Goal: Information Seeking & Learning: Compare options

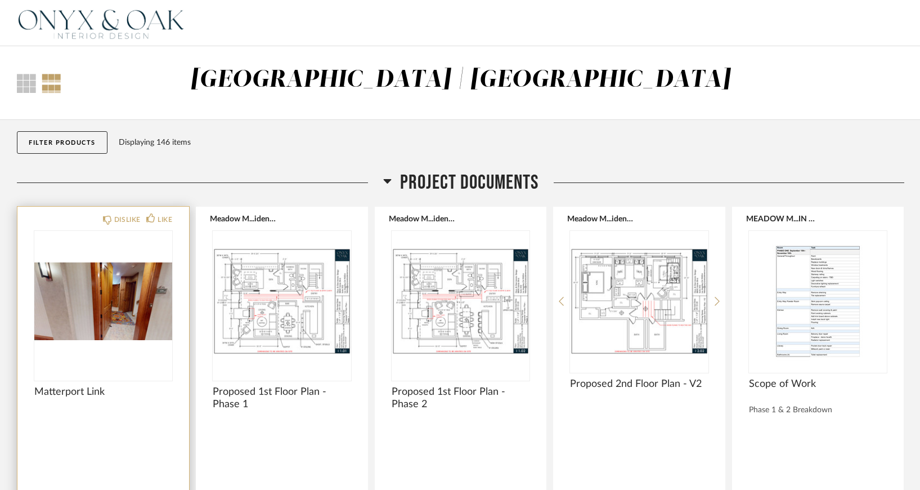
click at [0, 0] on img at bounding box center [0, 0] width 0 height 0
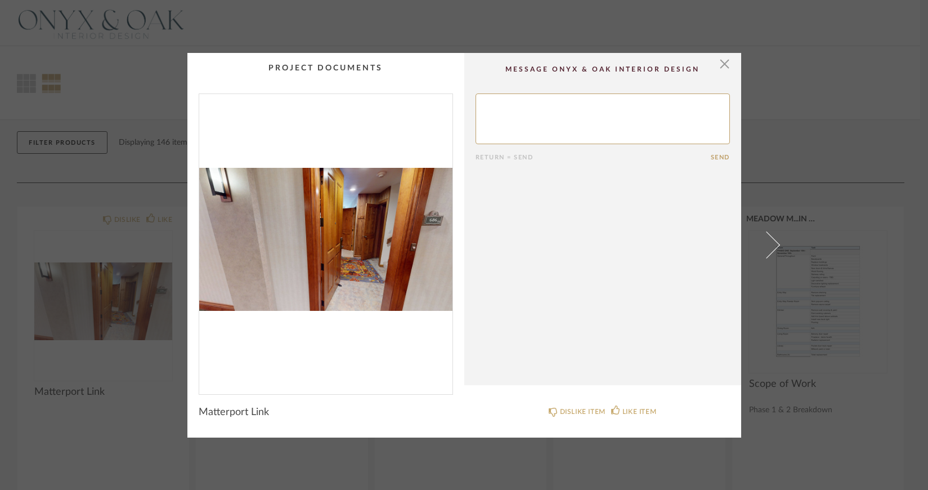
drag, startPoint x: 717, startPoint y: 61, endPoint x: 707, endPoint y: 78, distance: 20.2
click at [717, 61] on span "button" at bounding box center [725, 64] width 23 height 23
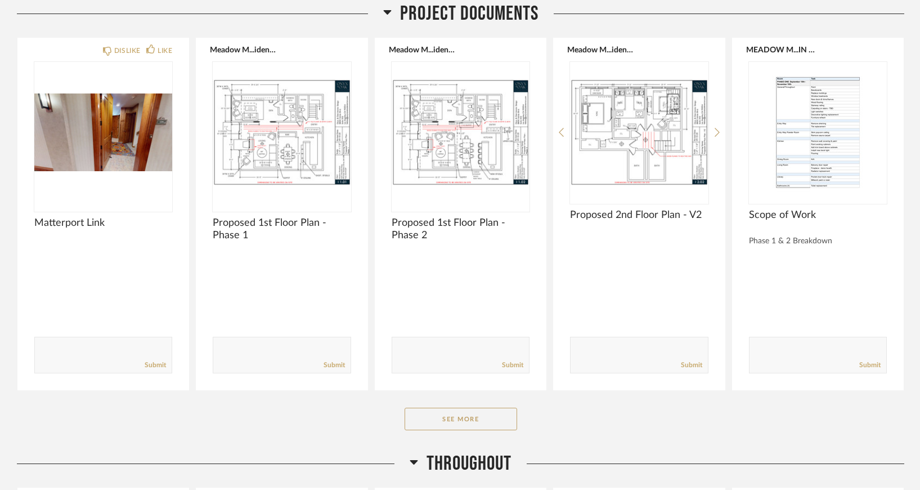
scroll to position [338, 0]
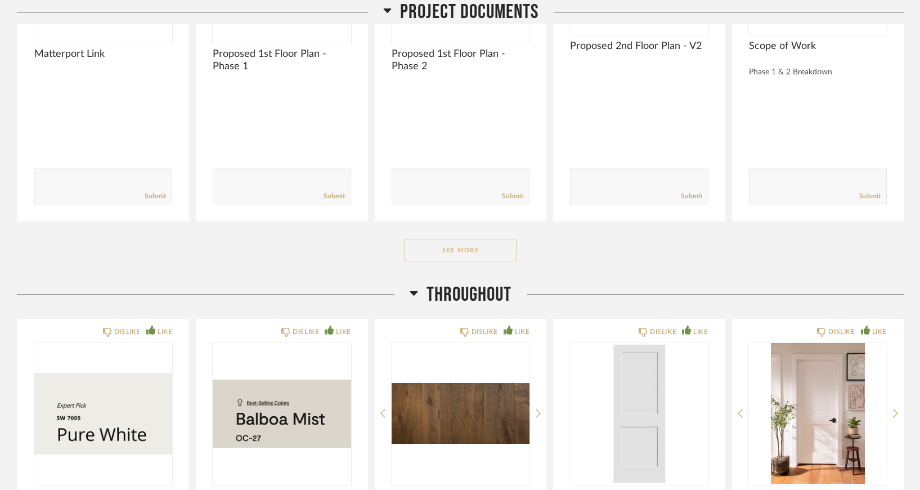
click at [481, 253] on button "See More" at bounding box center [461, 250] width 113 height 23
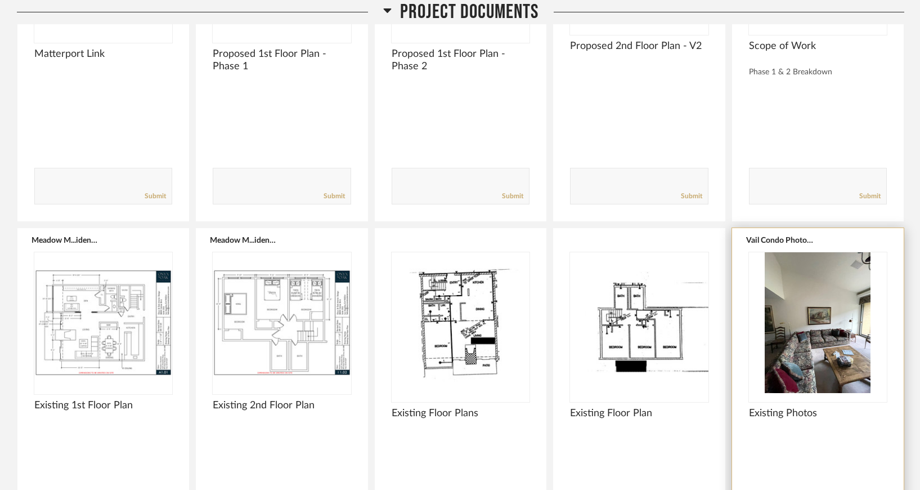
click at [825, 330] on div at bounding box center [818, 327] width 138 height 150
click at [786, 308] on img "0" at bounding box center [818, 322] width 138 height 141
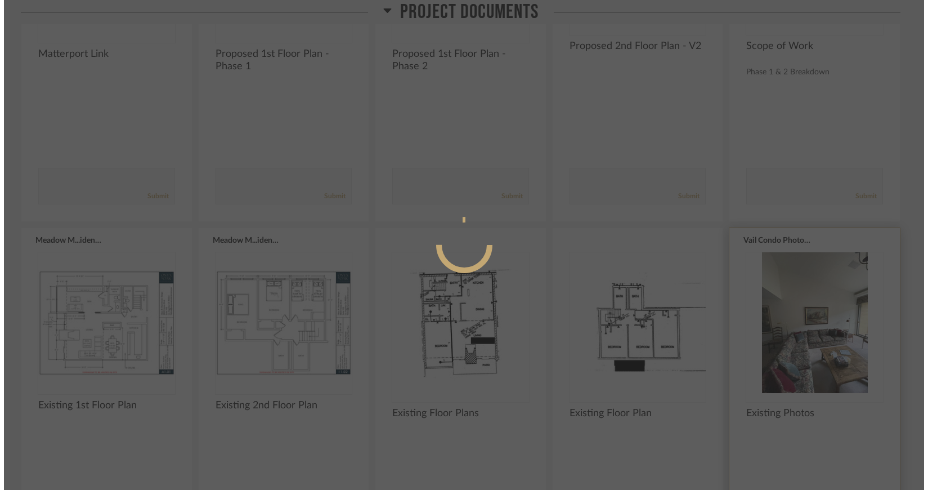
scroll to position [0, 0]
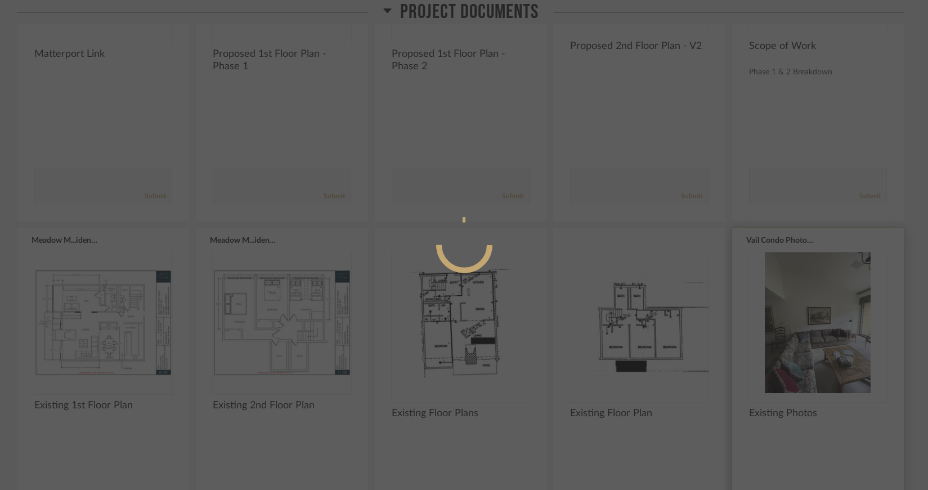
click at [786, 308] on div at bounding box center [464, 245] width 928 height 490
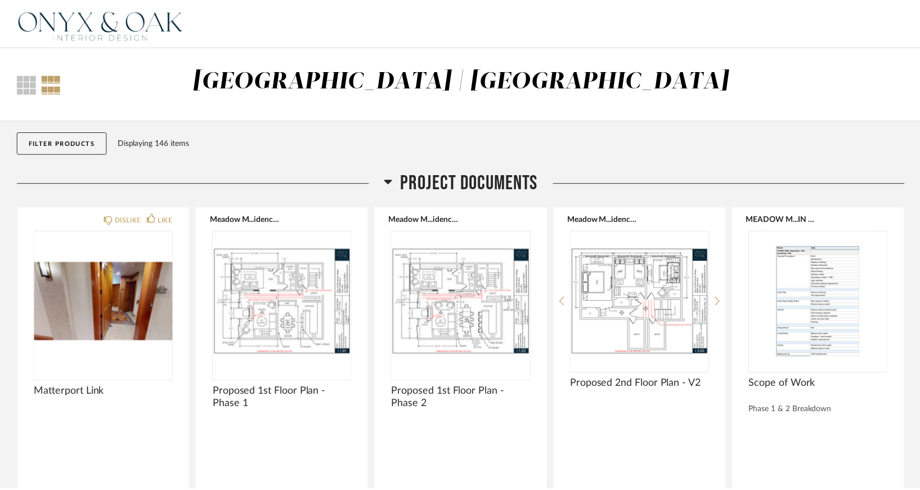
scroll to position [338, 0]
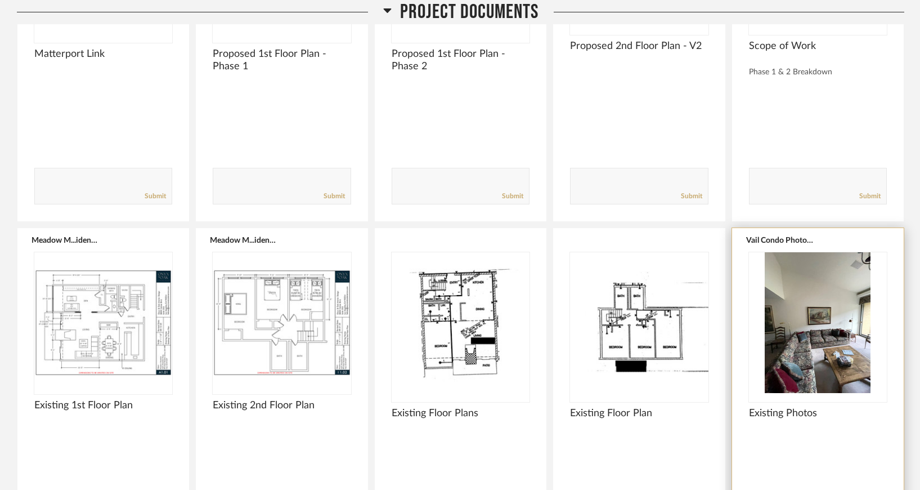
click at [789, 410] on span "Existing Photos" at bounding box center [818, 413] width 138 height 12
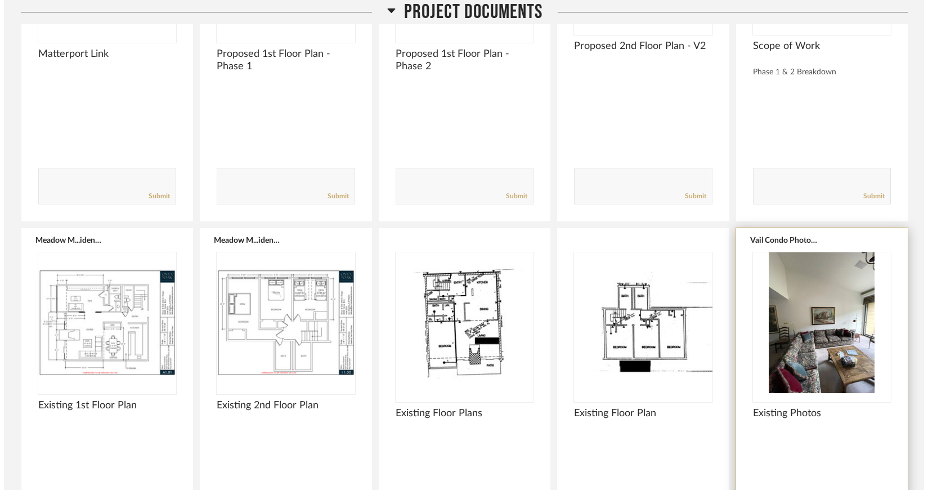
scroll to position [0, 0]
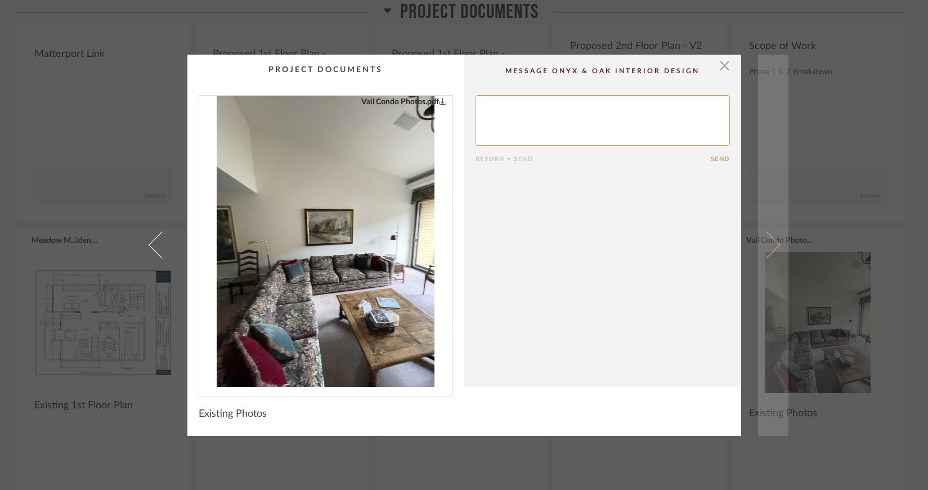
click at [774, 246] on span at bounding box center [766, 244] width 27 height 27
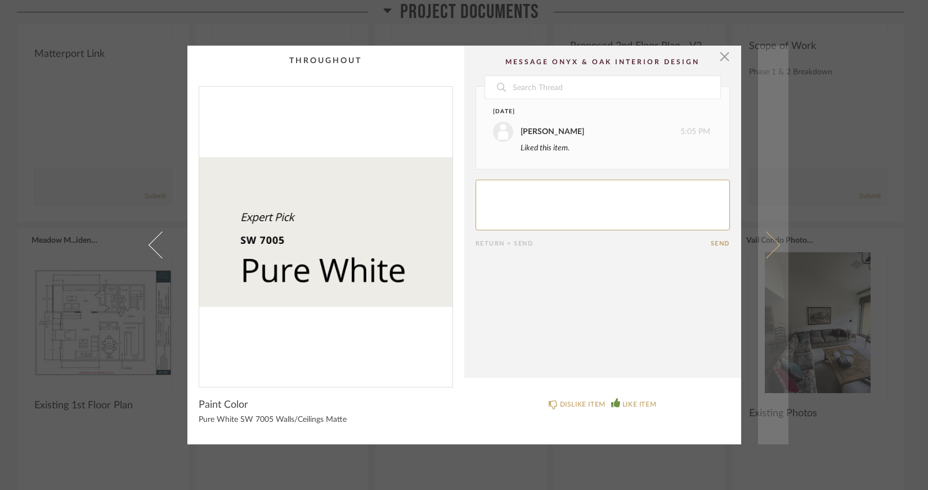
click at [767, 246] on span at bounding box center [766, 244] width 27 height 27
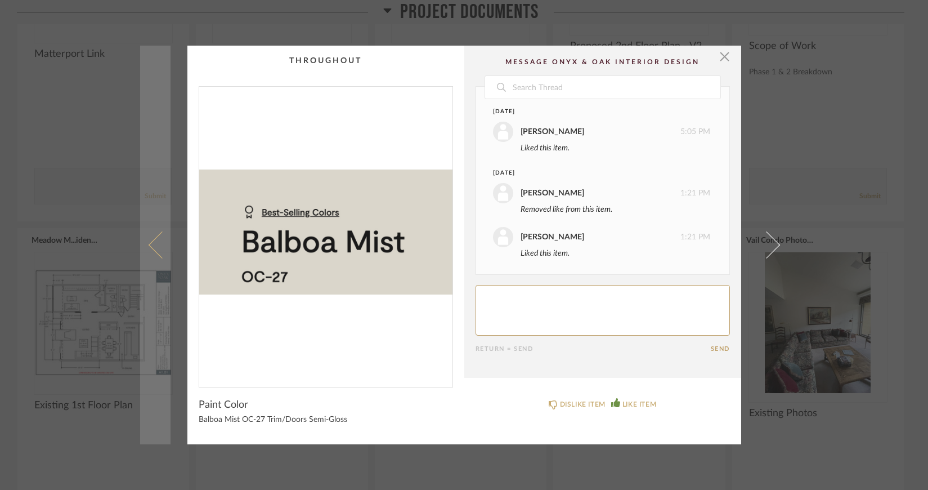
click at [153, 249] on span at bounding box center [161, 244] width 27 height 27
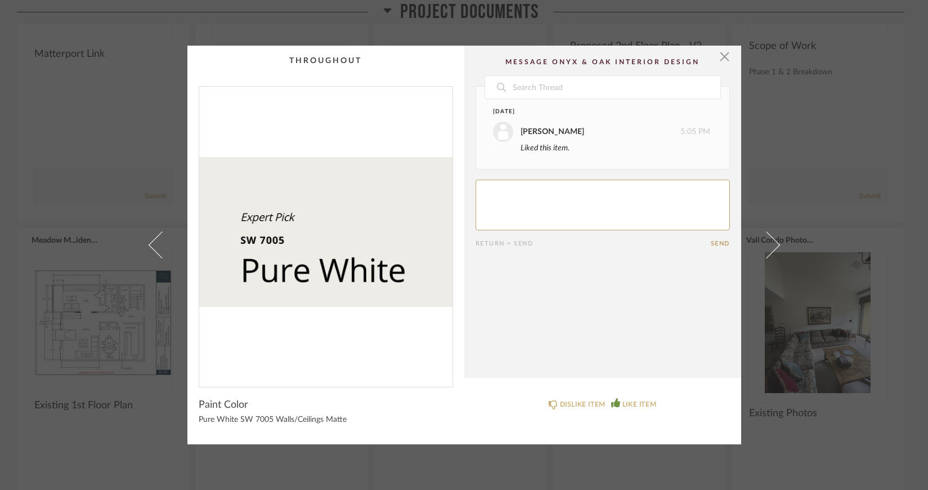
click at [153, 249] on span at bounding box center [161, 244] width 27 height 27
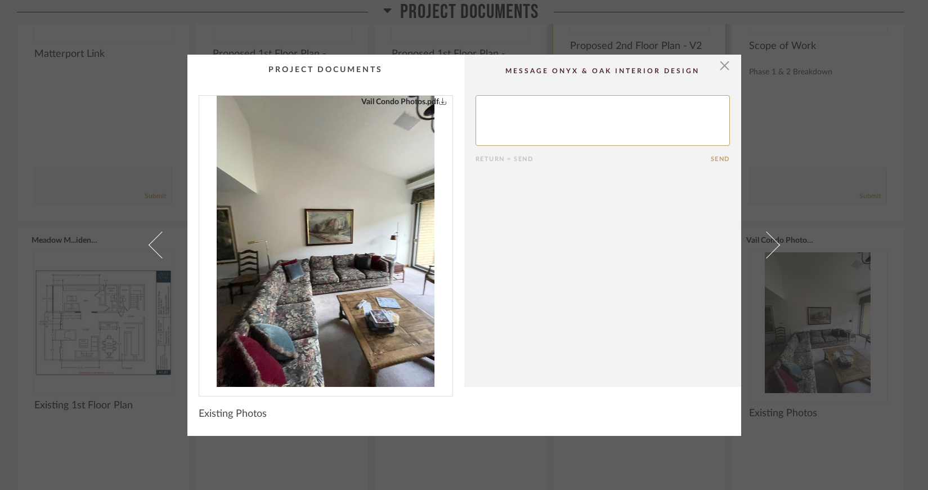
drag, startPoint x: 722, startPoint y: 66, endPoint x: 716, endPoint y: 80, distance: 15.7
click at [722, 66] on span "button" at bounding box center [725, 66] width 23 height 23
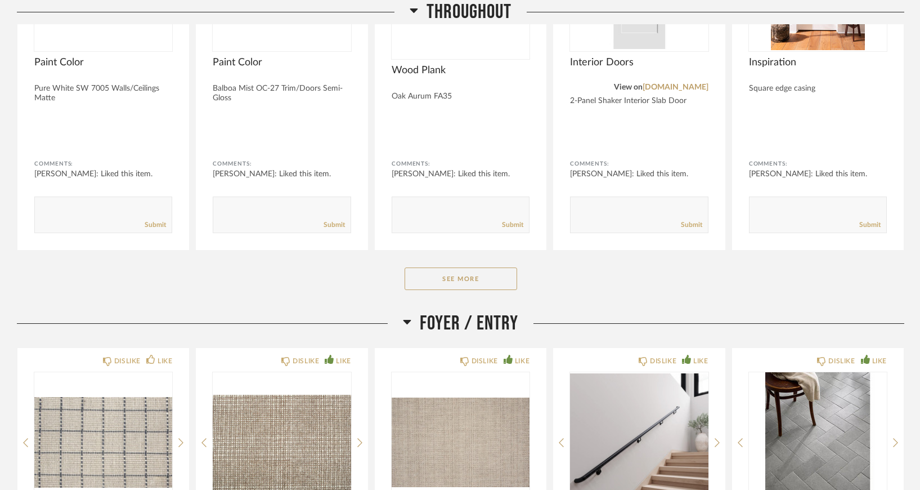
scroll to position [1238, 0]
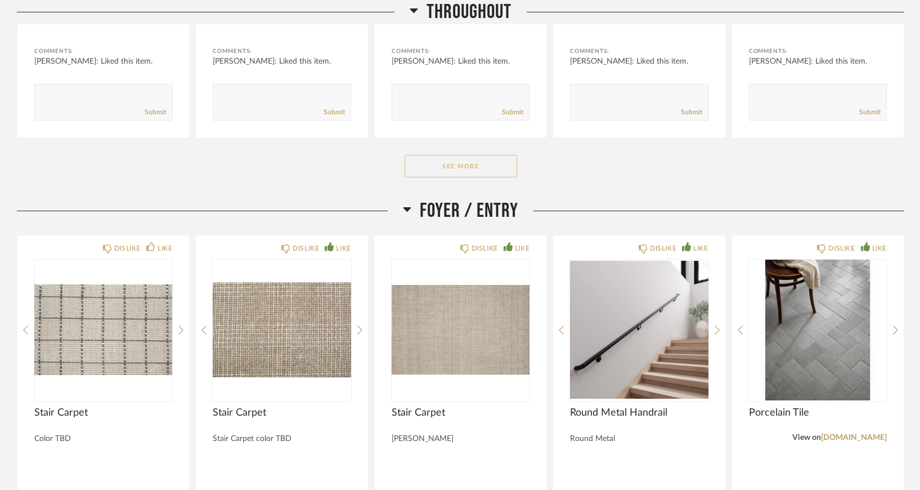
click at [454, 166] on button "See More" at bounding box center [461, 166] width 113 height 23
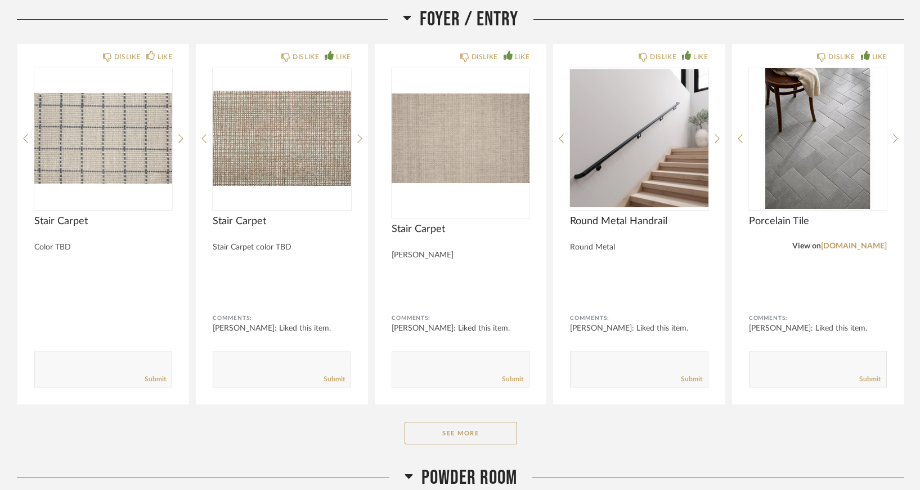
scroll to position [2026, 0]
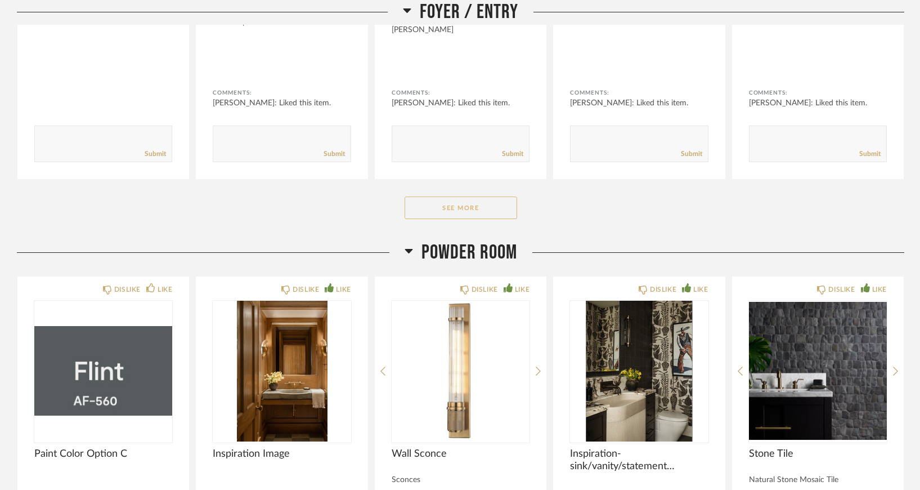
click at [453, 209] on button "See More" at bounding box center [461, 207] width 113 height 23
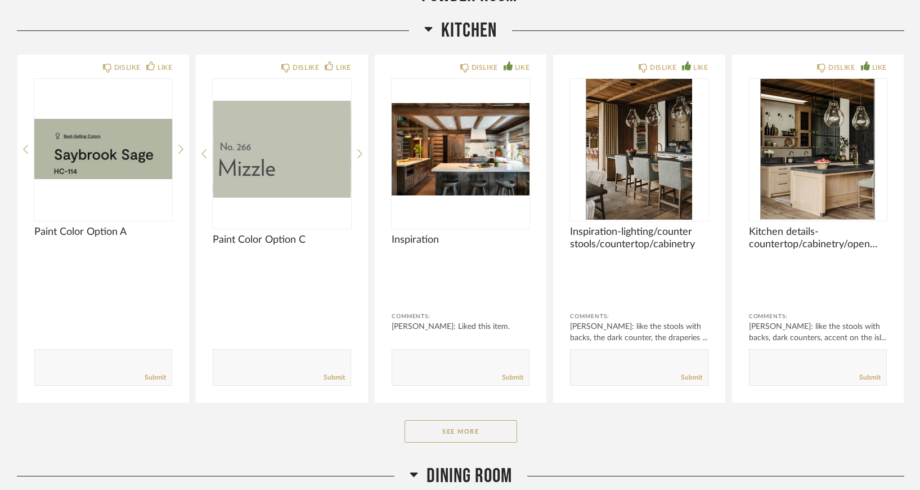
scroll to position [3490, 0]
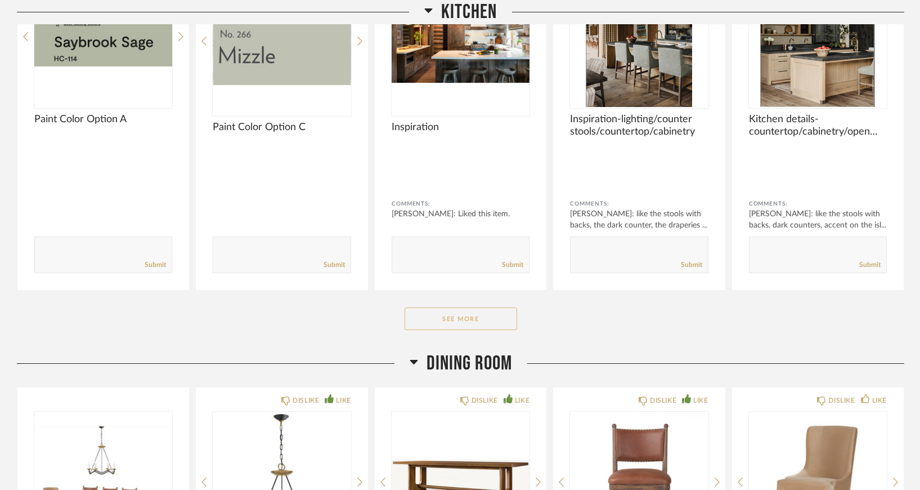
click at [417, 323] on button "See More" at bounding box center [461, 318] width 113 height 23
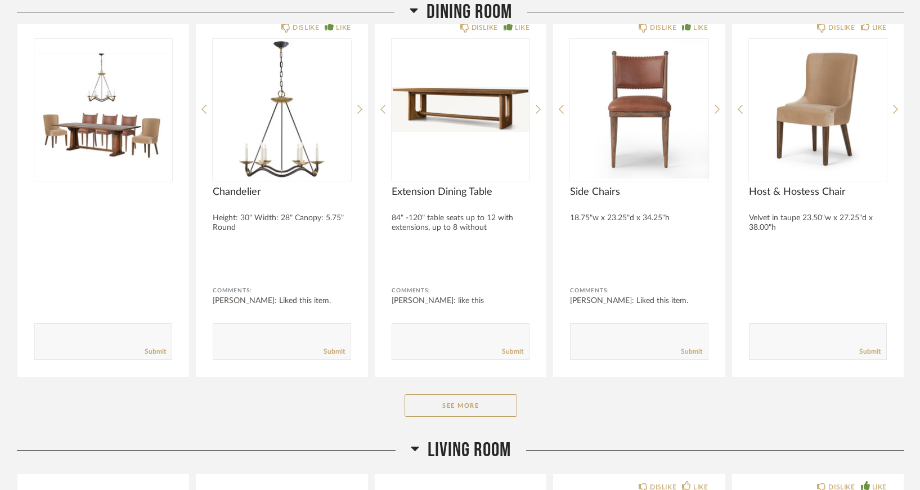
scroll to position [4278, 0]
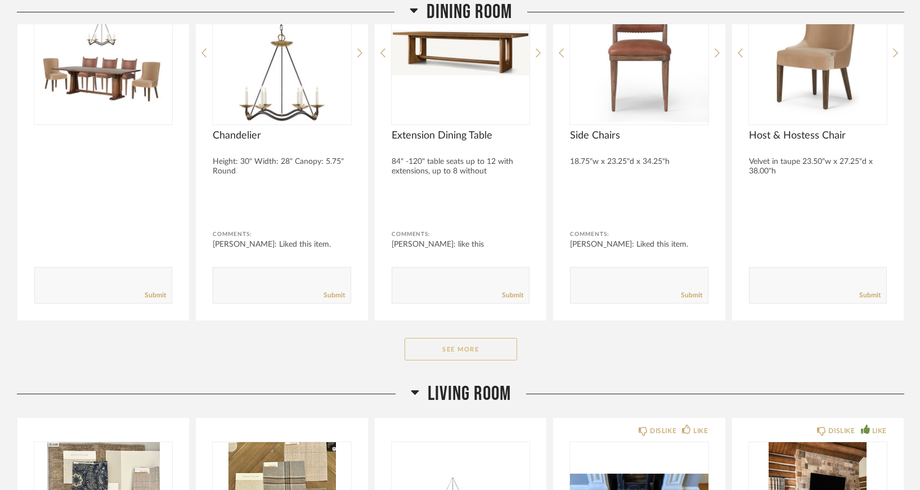
click at [434, 344] on button "See More" at bounding box center [461, 349] width 113 height 23
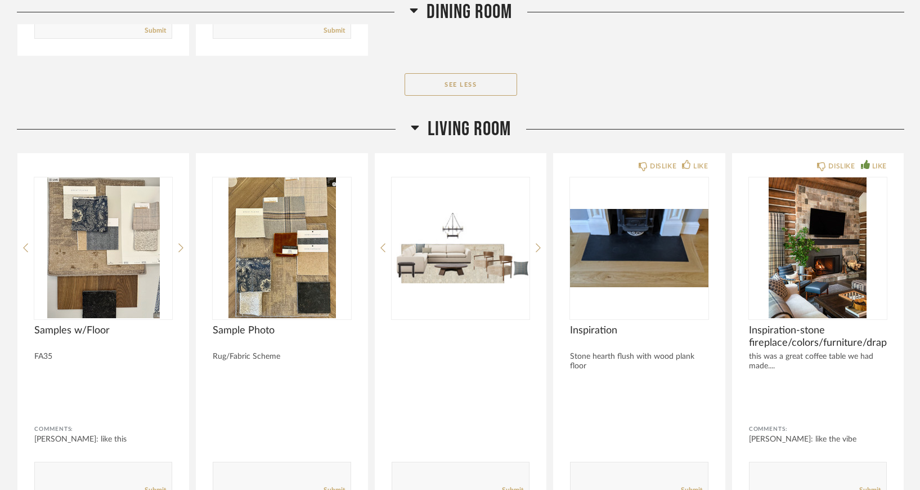
scroll to position [5122, 0]
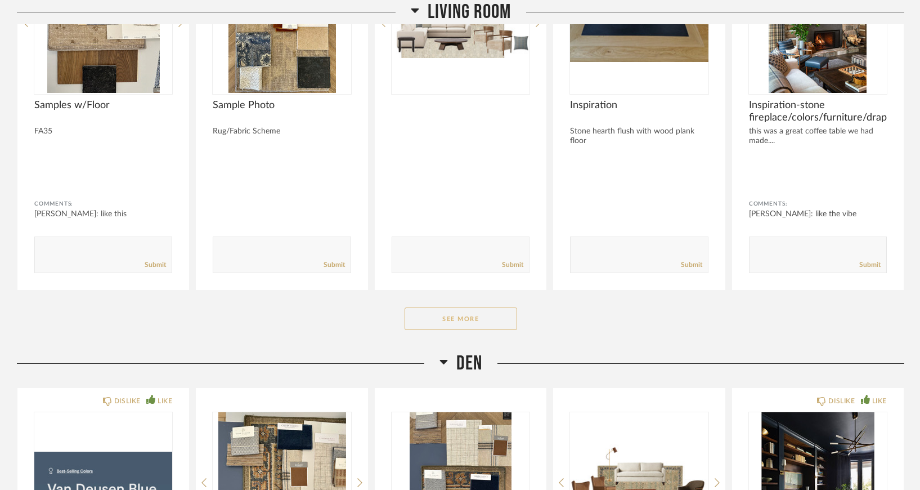
click at [433, 317] on button "See More" at bounding box center [461, 318] width 113 height 23
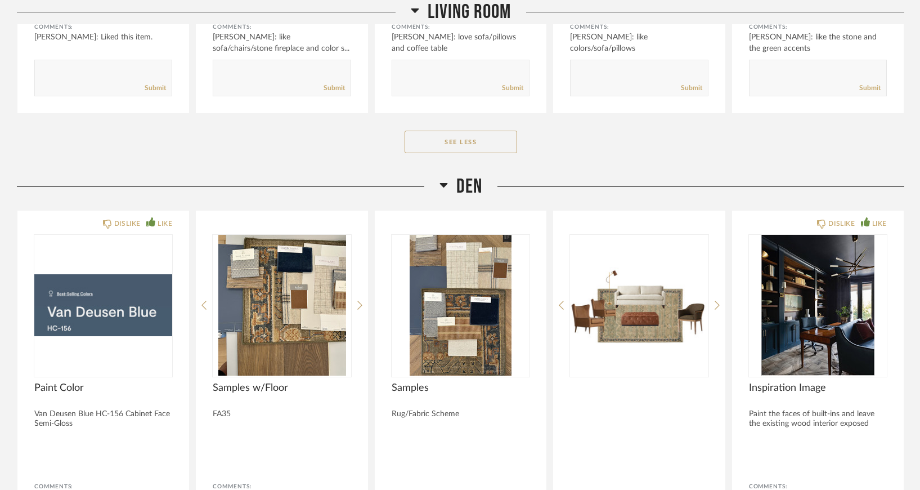
scroll to position [6867, 0]
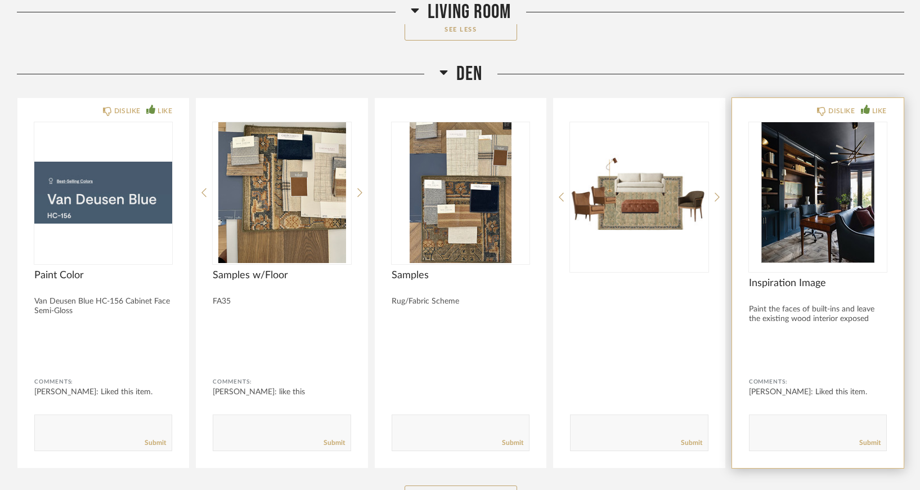
click at [0, 0] on img at bounding box center [0, 0] width 0 height 0
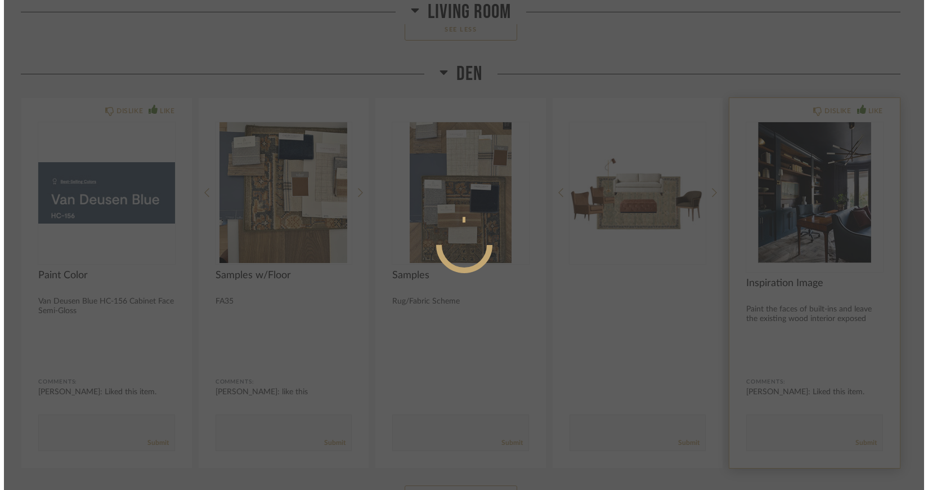
scroll to position [0, 0]
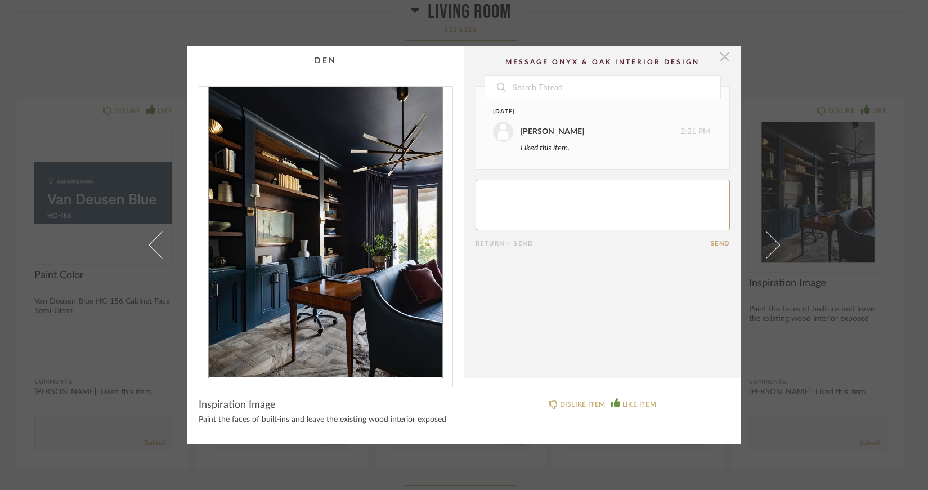
click at [715, 52] on span "button" at bounding box center [725, 57] width 23 height 23
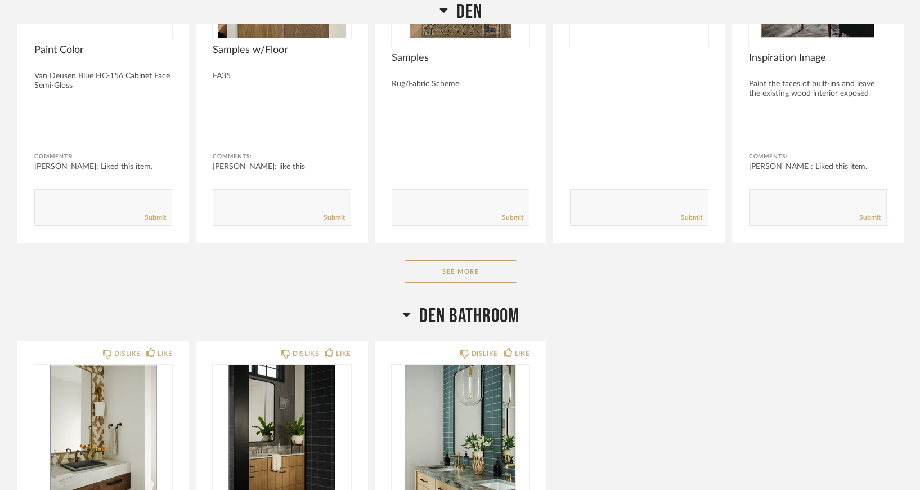
scroll to position [7148, 0]
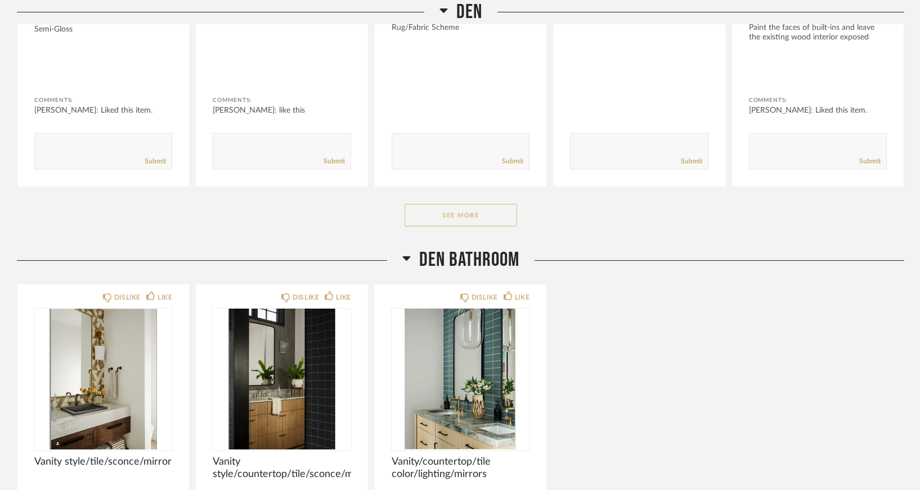
click at [457, 209] on button "See More" at bounding box center [461, 215] width 113 height 23
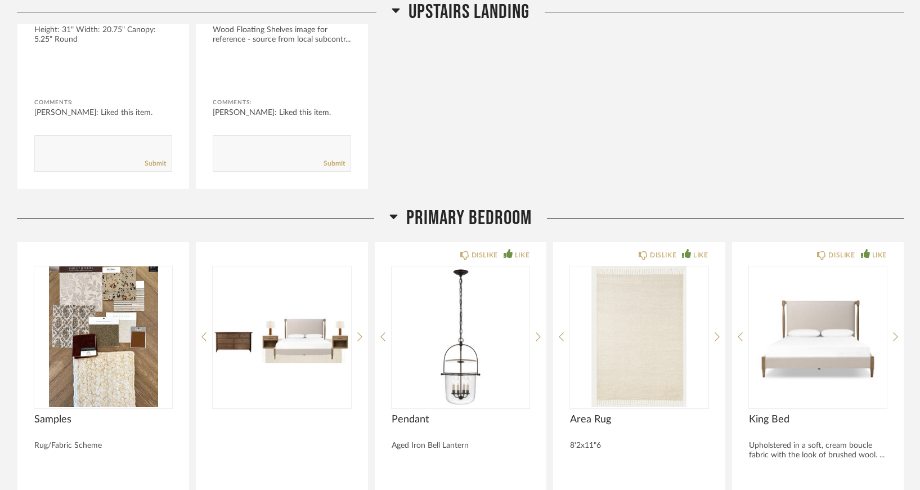
scroll to position [9704, 0]
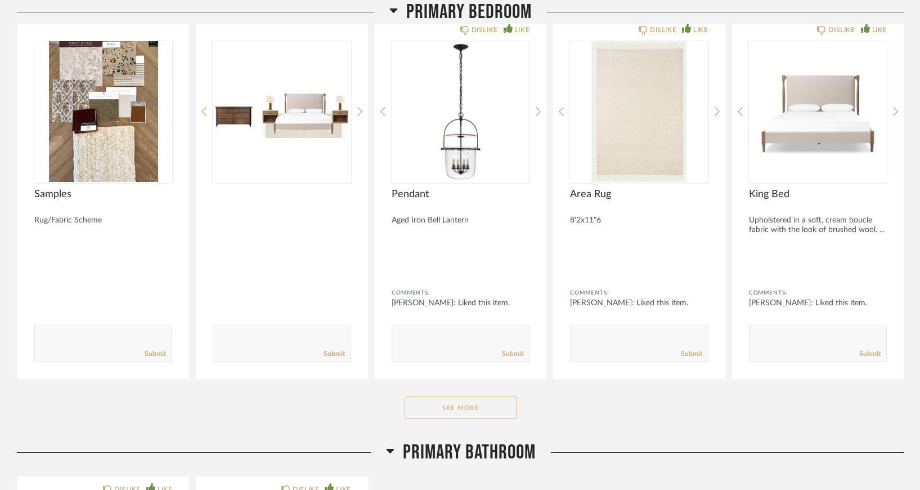
click at [457, 407] on button "See More" at bounding box center [461, 407] width 113 height 23
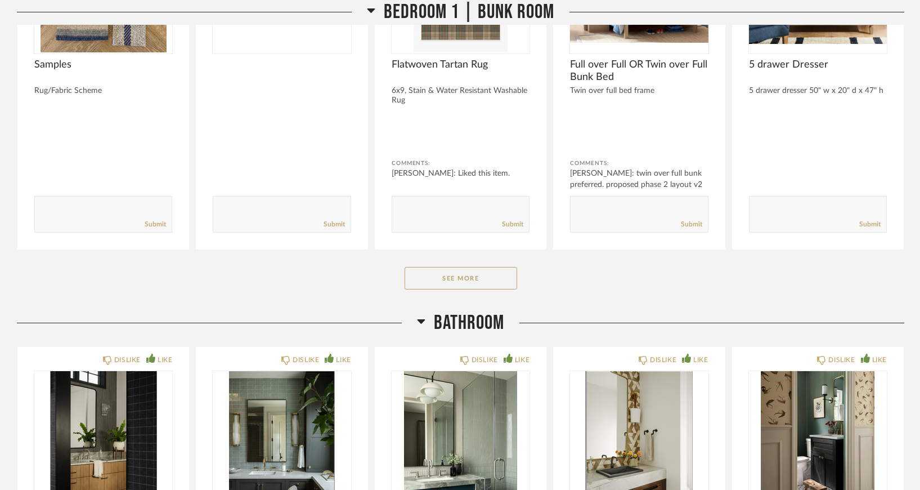
scroll to position [11449, 0]
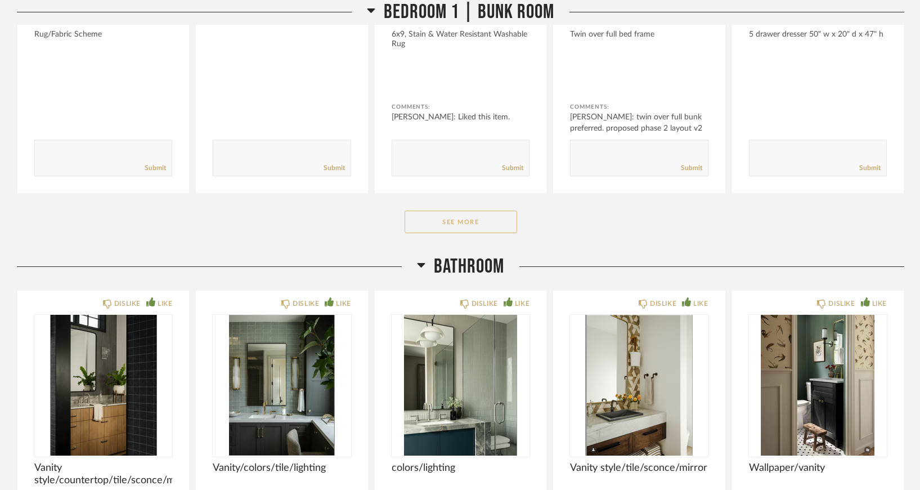
click at [453, 222] on button "See More" at bounding box center [461, 222] width 113 height 23
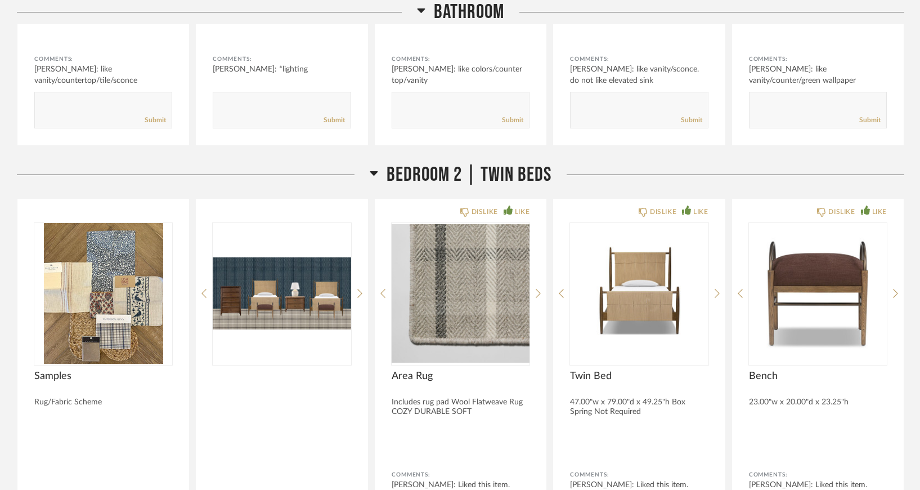
scroll to position [12500, 0]
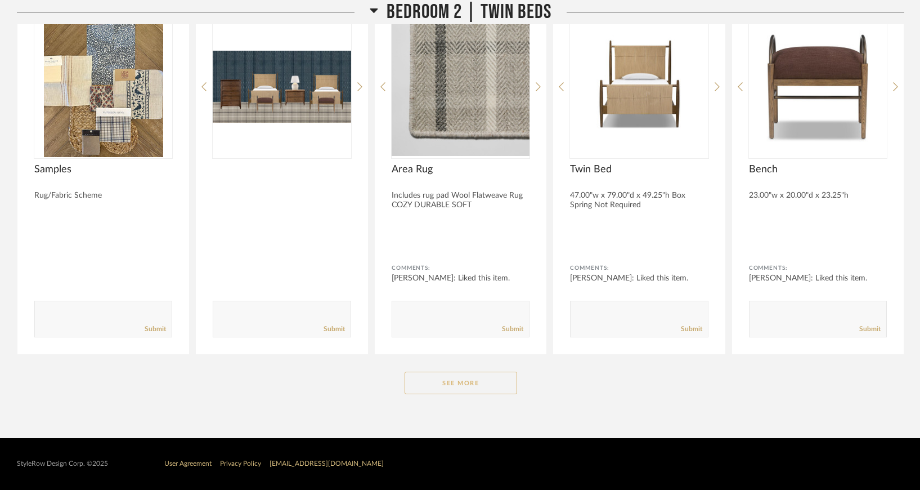
click at [455, 387] on button "See More" at bounding box center [461, 382] width 113 height 23
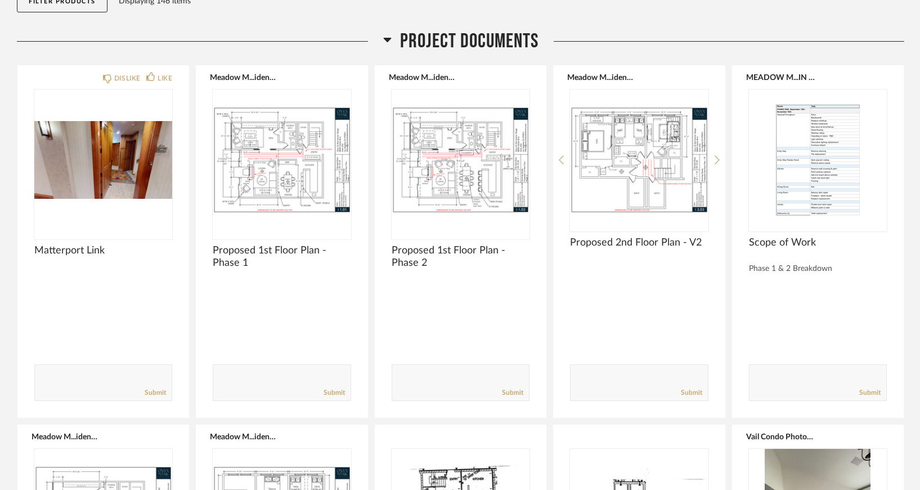
scroll to position [0, 0]
